Goal: Navigation & Orientation: Find specific page/section

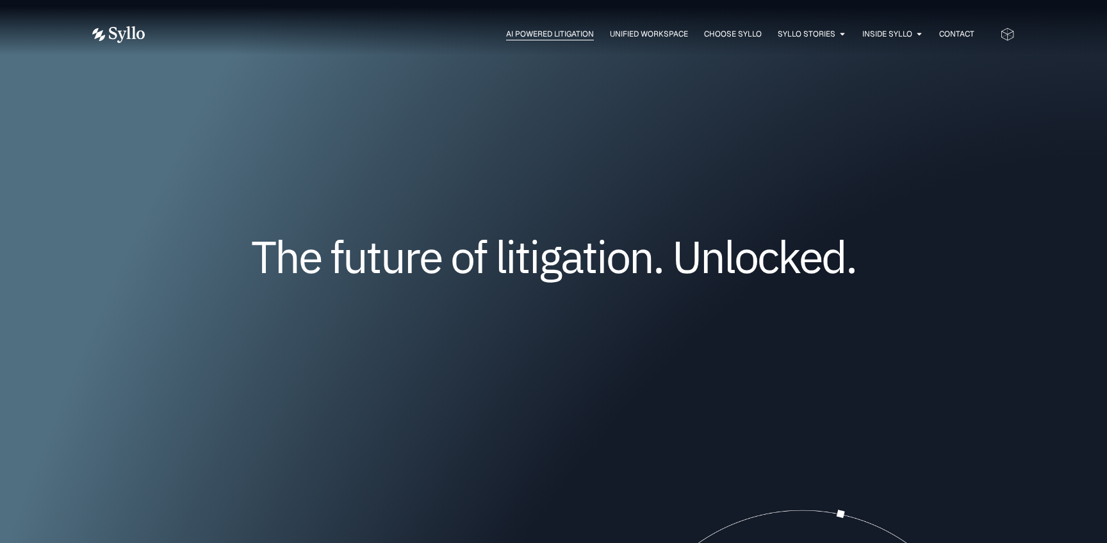
click at [553, 39] on span "AI Powered Litigation" at bounding box center [550, 34] width 88 height 12
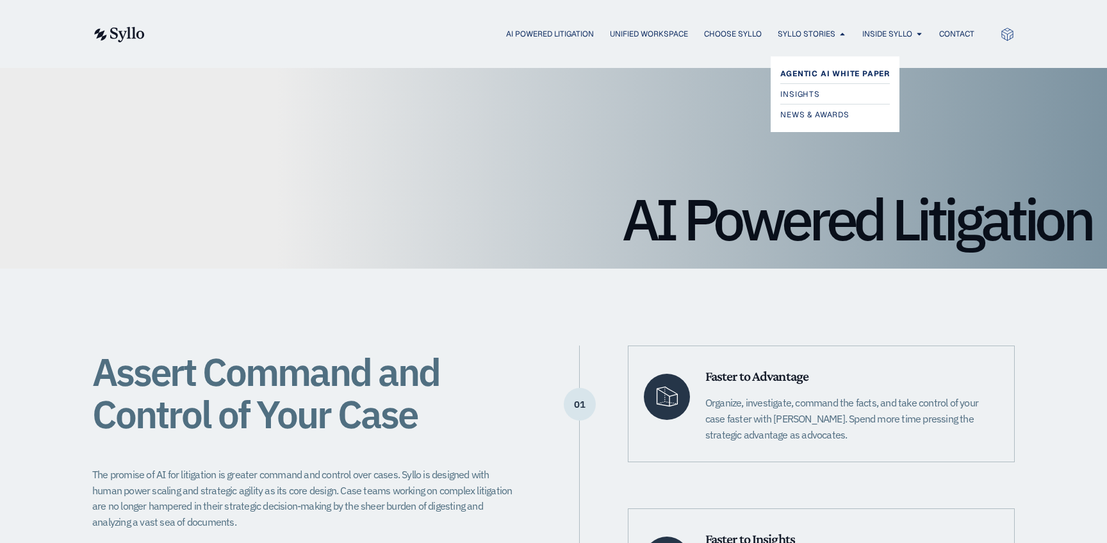
click at [803, 77] on span "Agentic AI White Paper" at bounding box center [835, 73] width 110 height 15
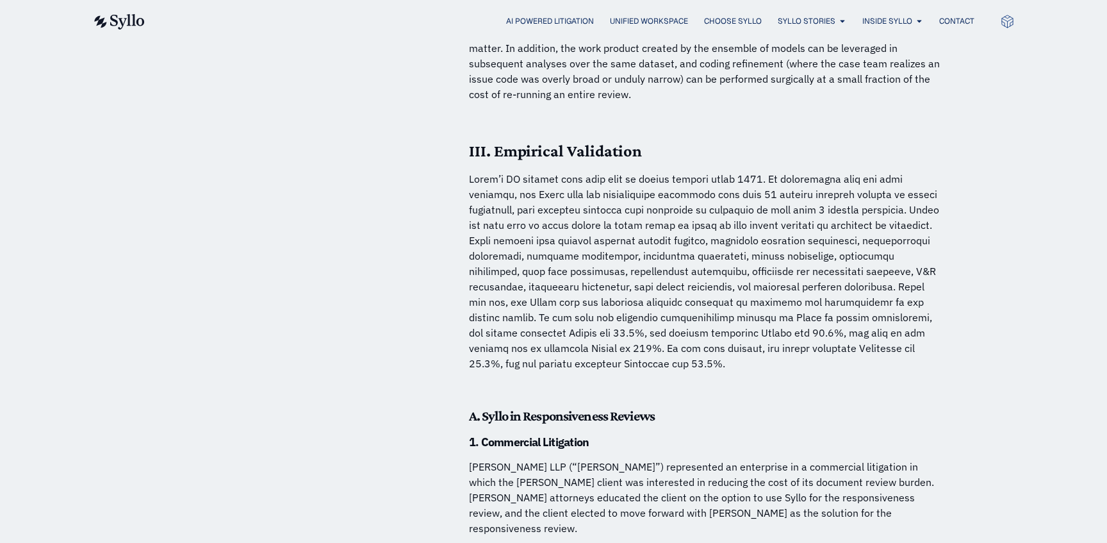
scroll to position [3298, 0]
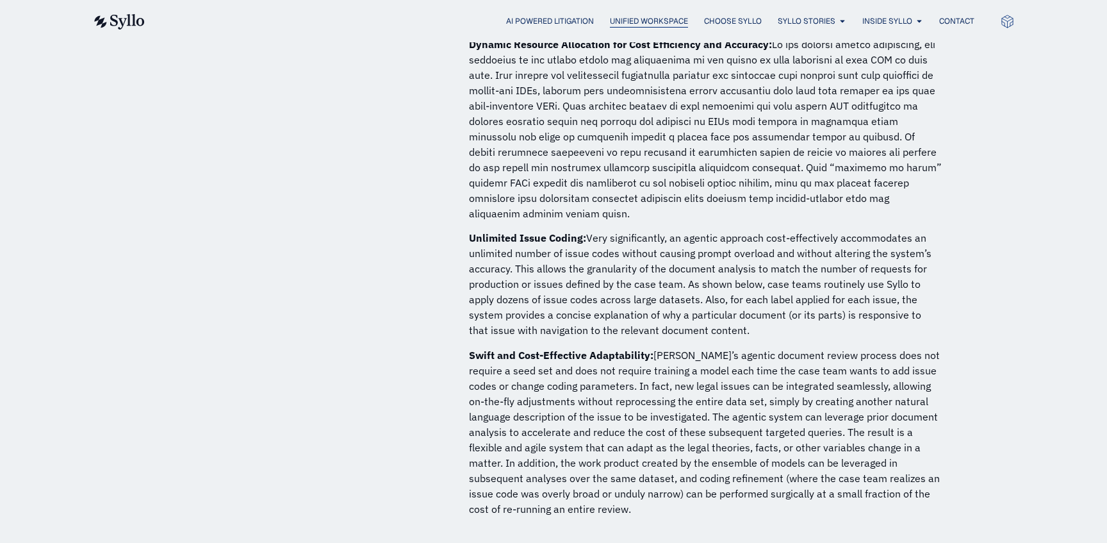
click at [671, 24] on span "Unified Workspace" at bounding box center [649, 21] width 78 height 12
